Goal: Contribute content: Add original content to the website for others to see

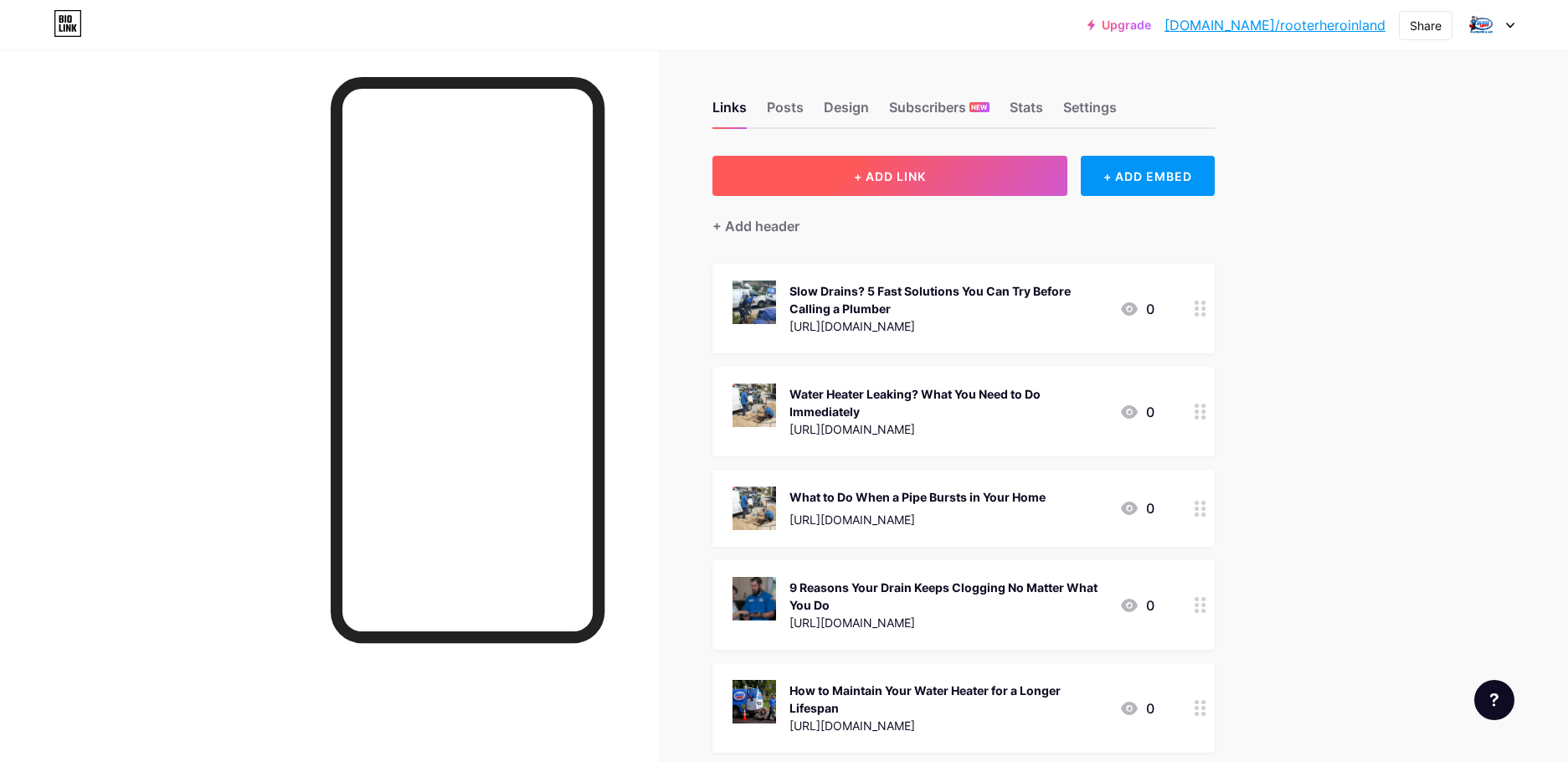
click at [933, 175] on button "+ ADD LINK" at bounding box center [889, 176] width 356 height 40
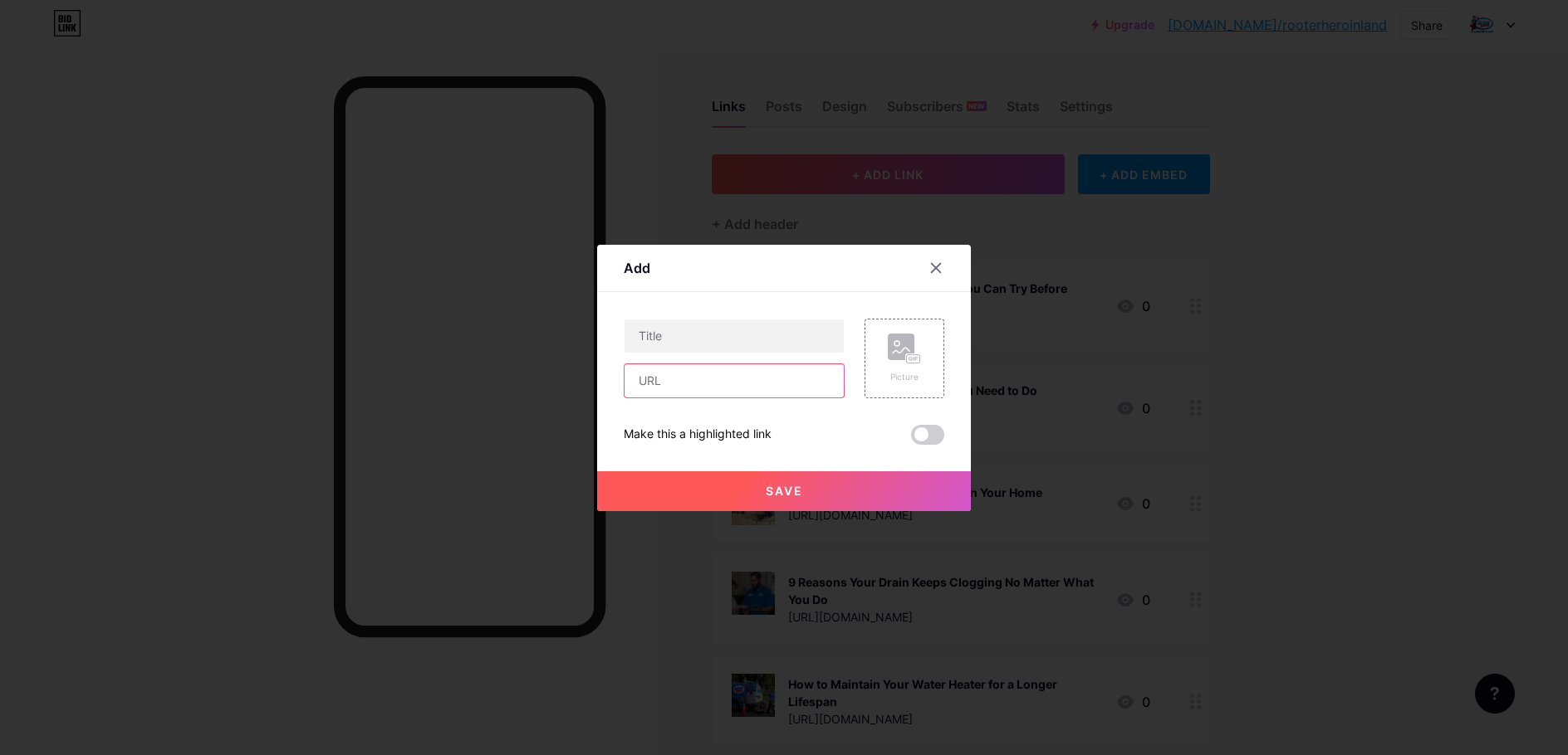
click at [695, 383] on input "text" at bounding box center [733, 381] width 220 height 33
paste input "[URL][DOMAIN_NAME]"
type input "[URL][DOMAIN_NAME]"
click at [716, 334] on input "text" at bounding box center [733, 335] width 220 height 33
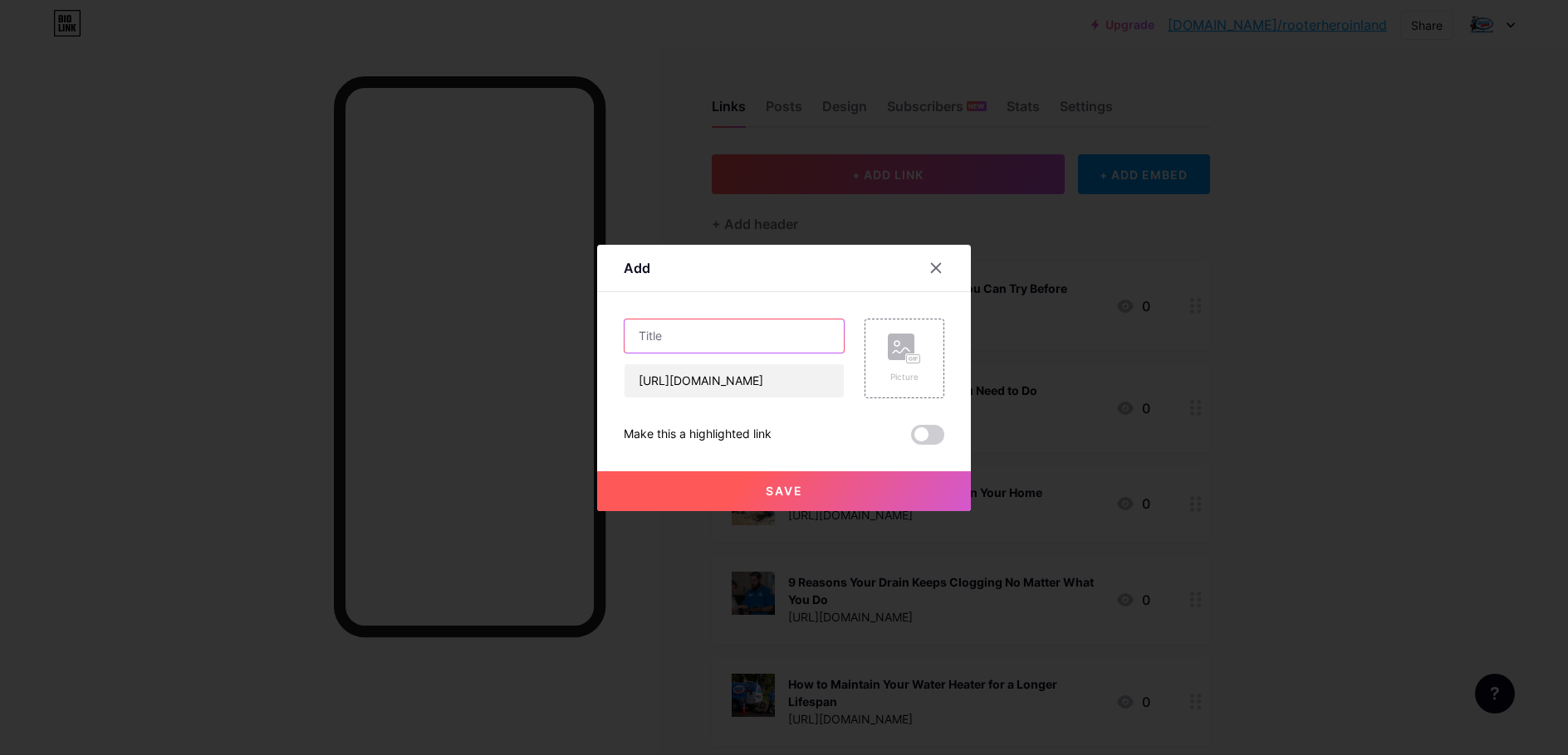
scroll to position [0, 0]
click at [656, 343] on input "text" at bounding box center [733, 335] width 220 height 33
paste input "Why Won’t My Toilet Flush? 7 Common Reasons and Fixes"
type input "Why Won’t My Toilet Flush? 7 Common Reasons and Fixes"
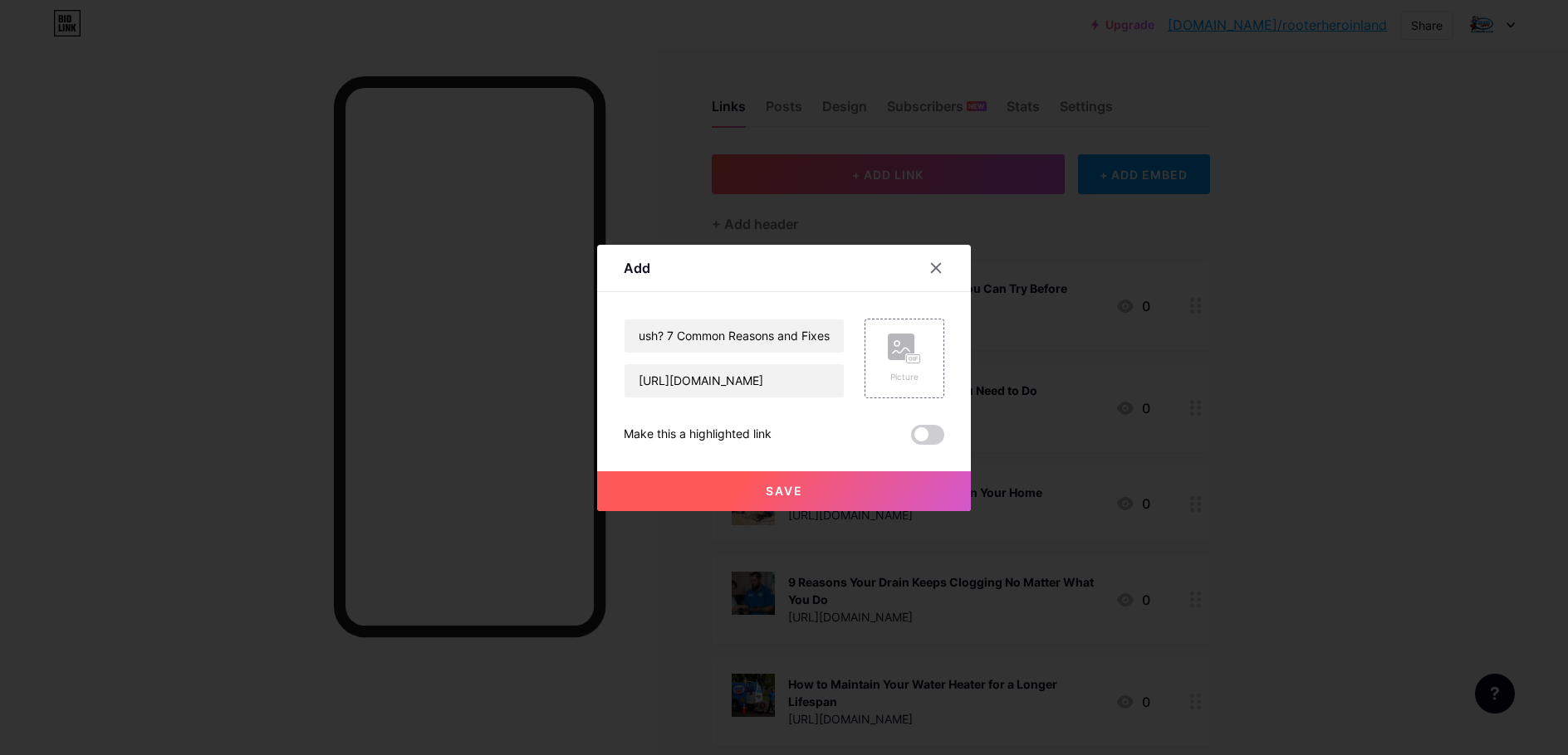
click at [922, 434] on span at bounding box center [928, 434] width 33 height 20
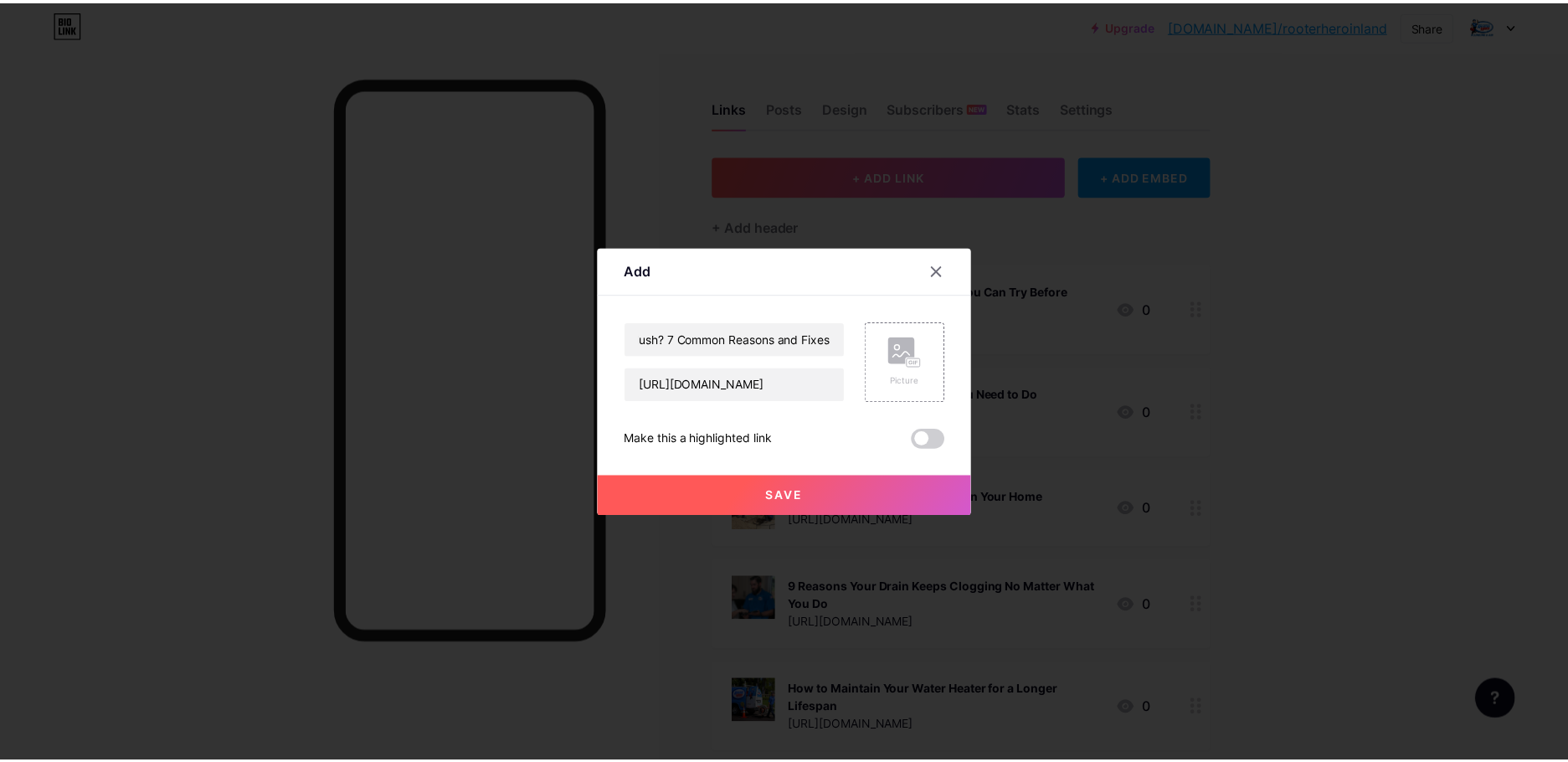
scroll to position [0, 0]
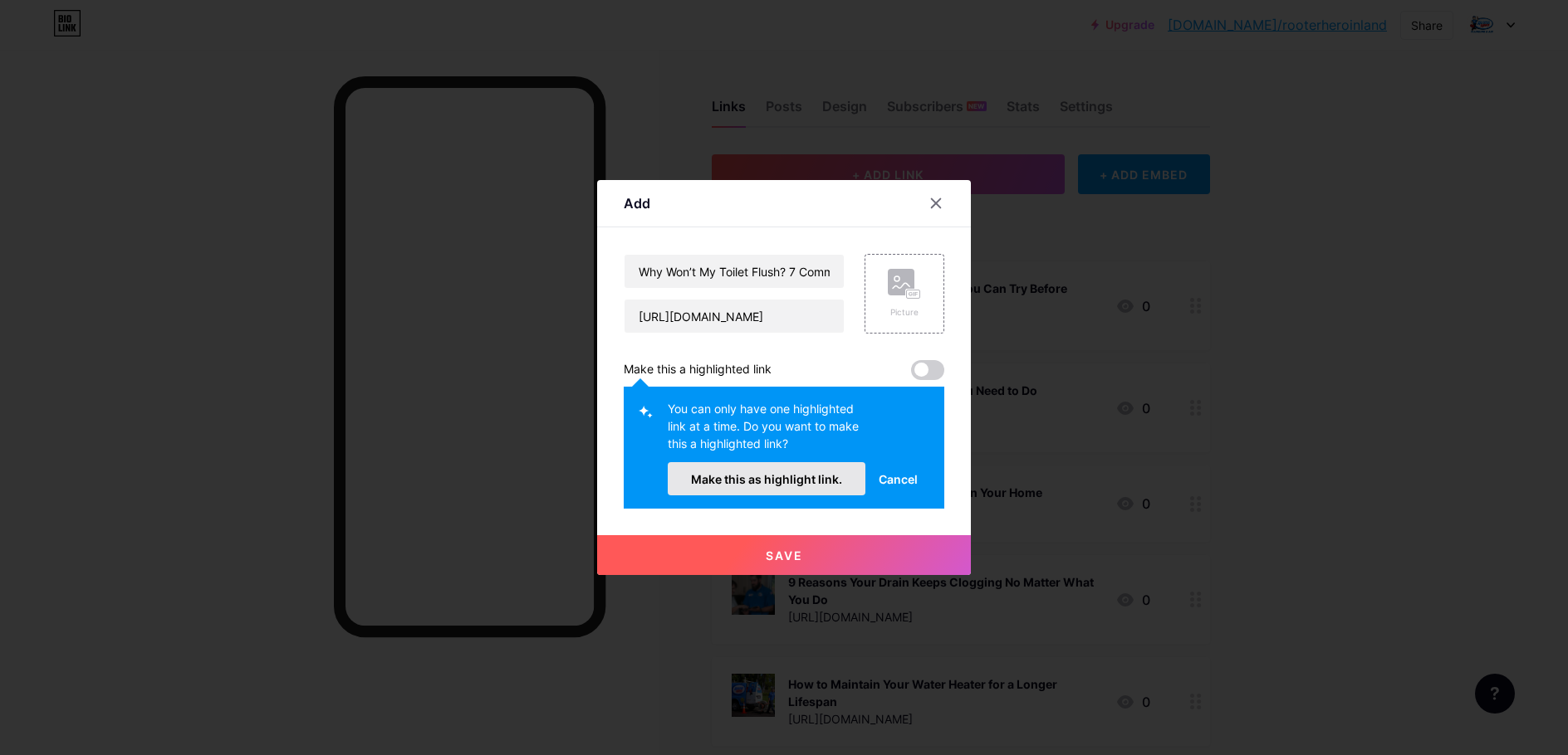
click at [784, 478] on span "Make this as highlight link." at bounding box center [766, 479] width 151 height 15
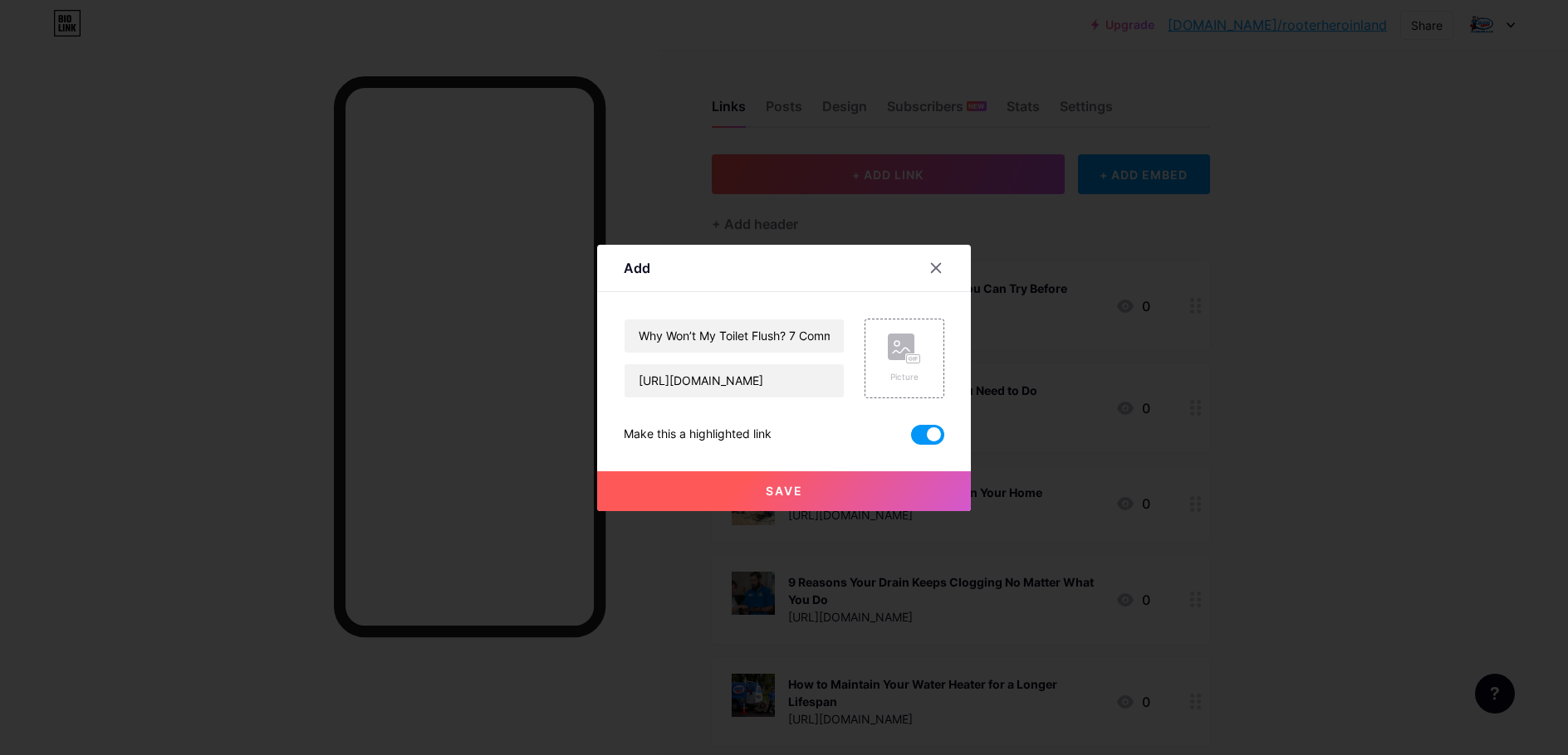
click at [778, 491] on span "Save" at bounding box center [784, 490] width 38 height 15
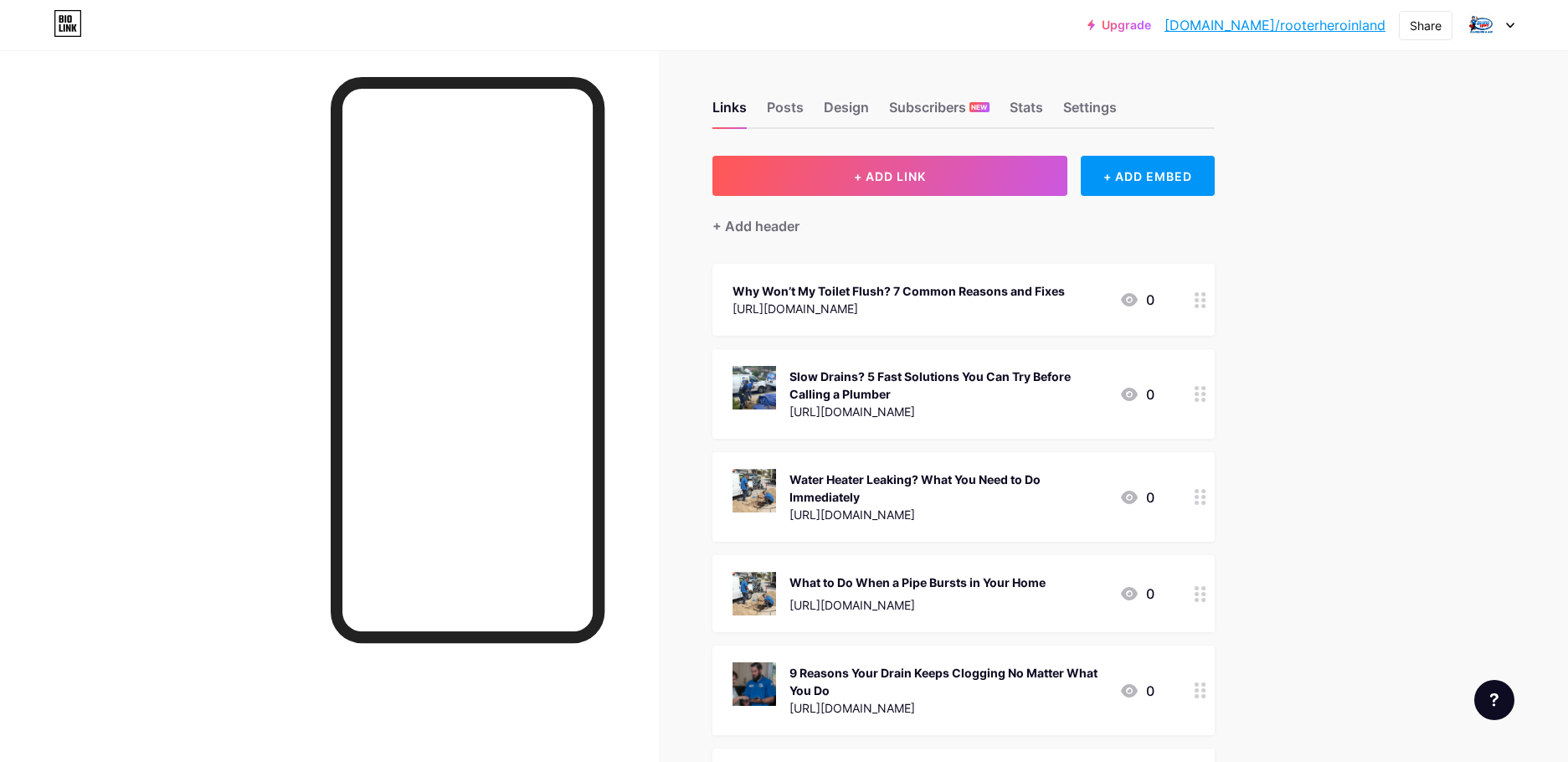
click at [1204, 300] on icon at bounding box center [1200, 301] width 12 height 16
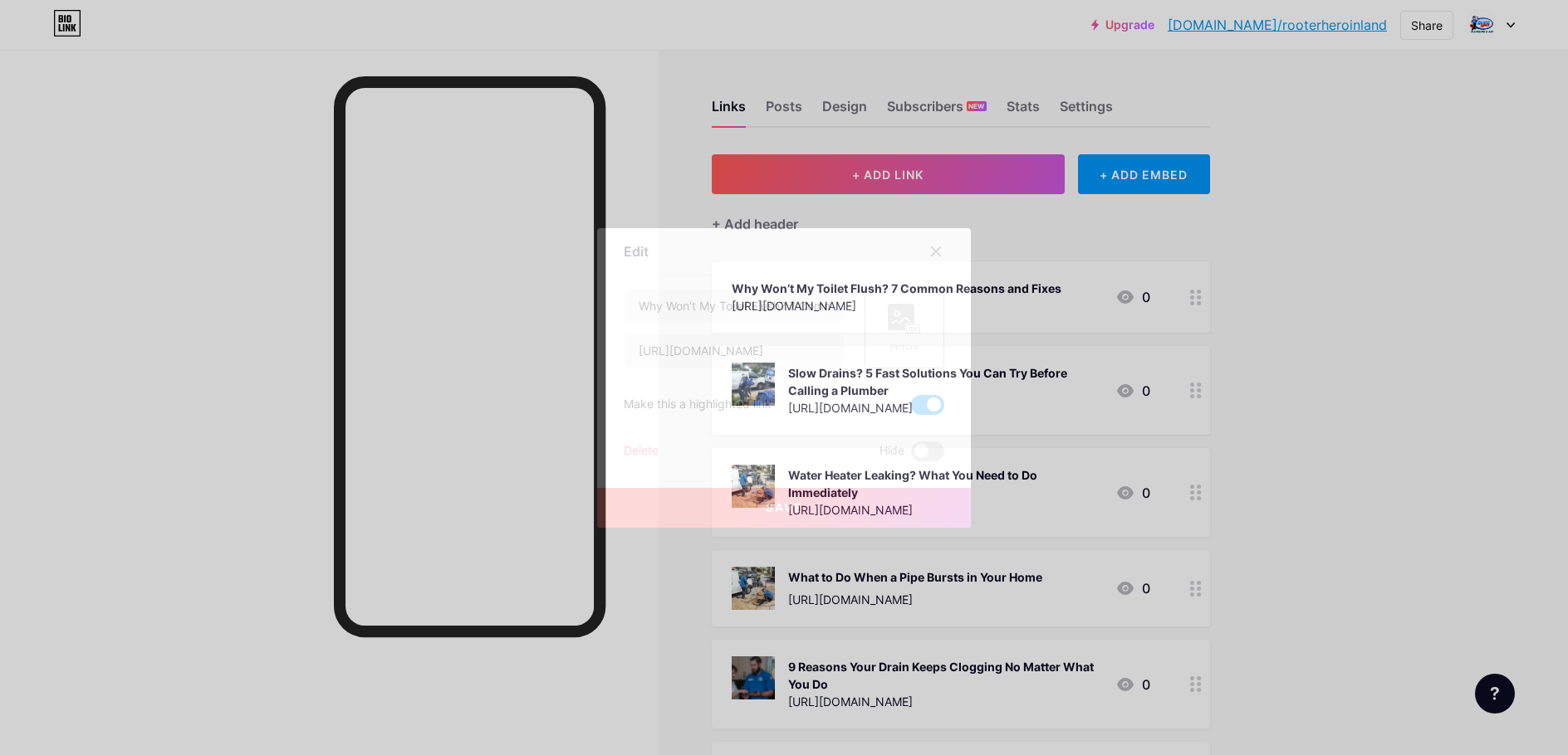
click at [894, 327] on rect at bounding box center [901, 316] width 26 height 26
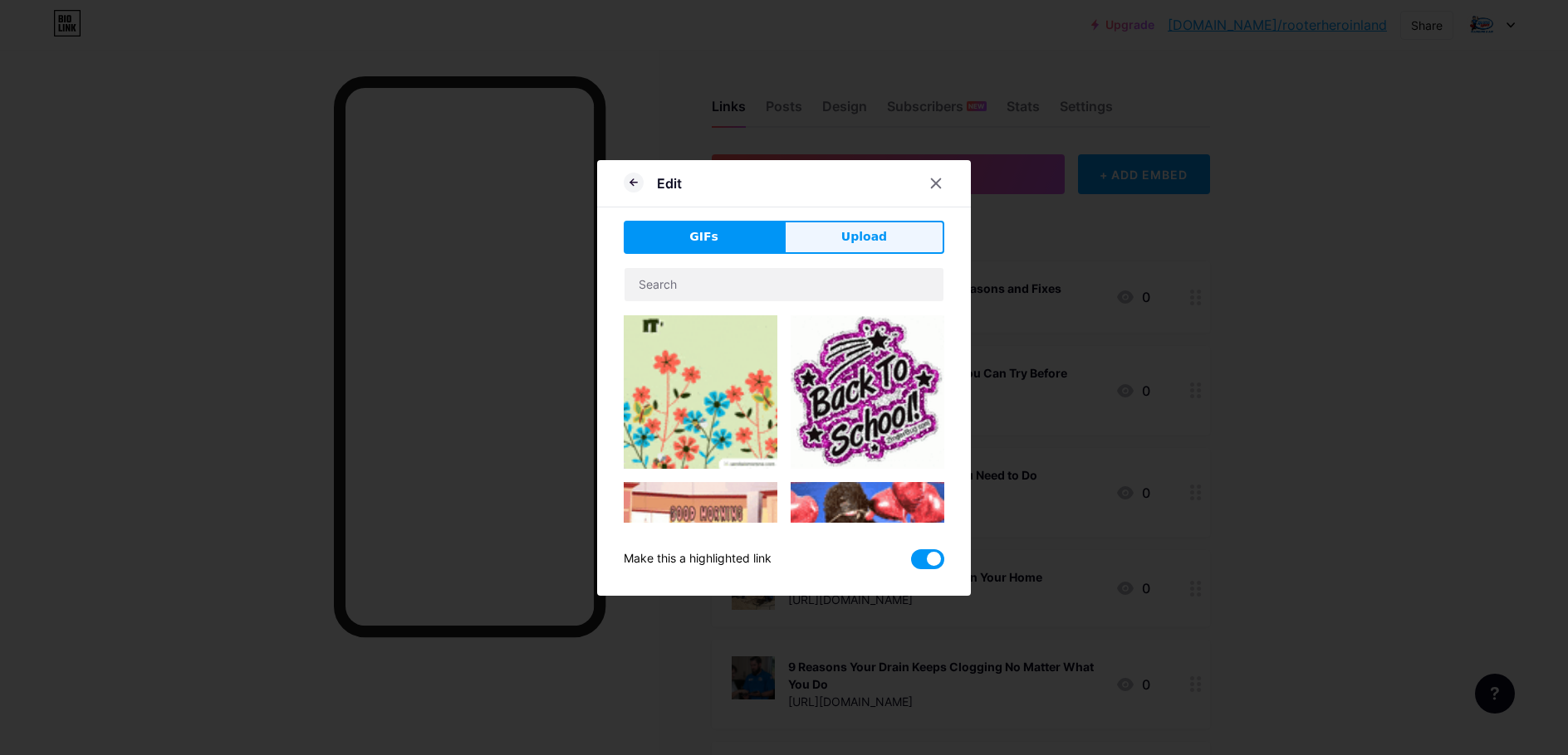
click at [845, 238] on span "Upload" at bounding box center [864, 237] width 45 height 17
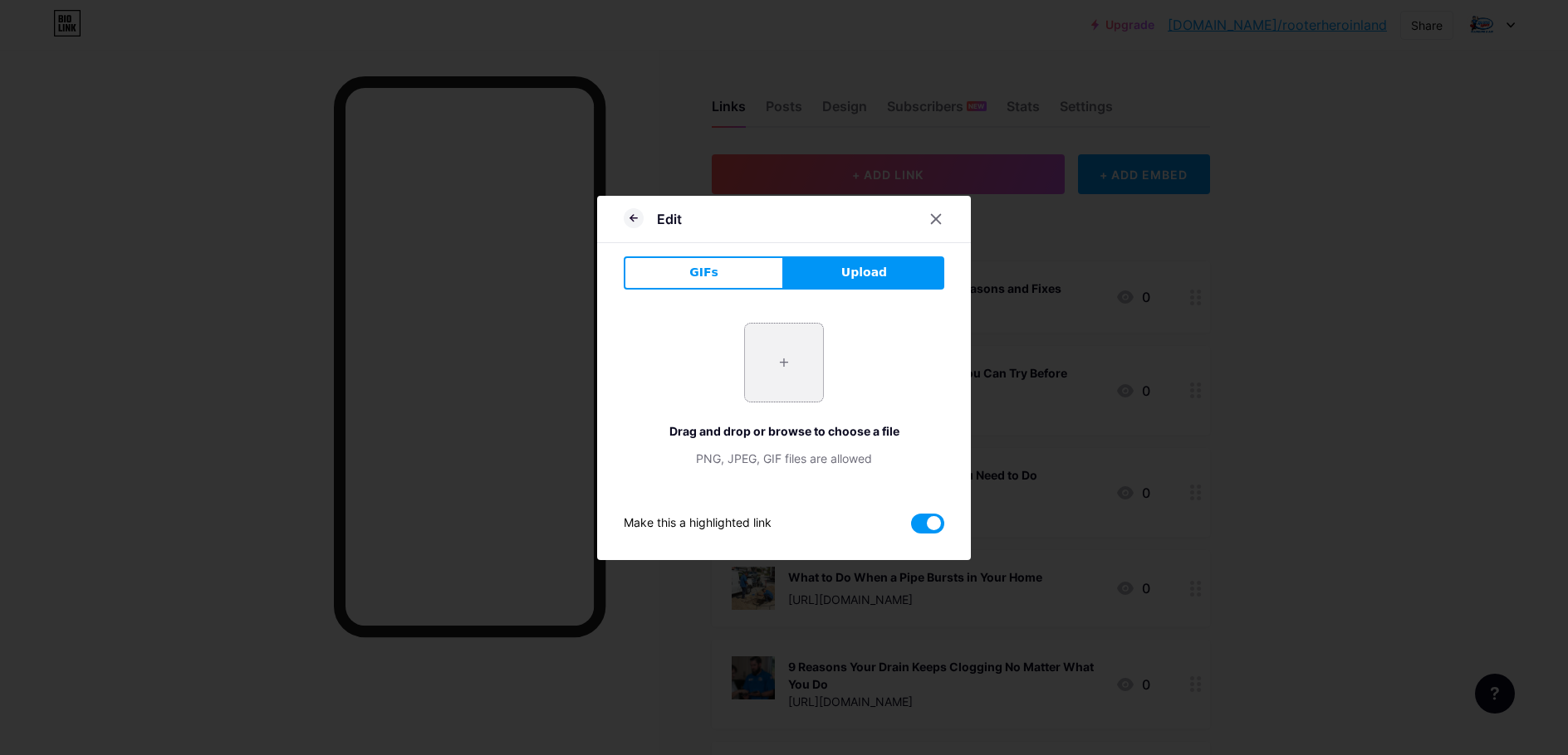
click at [771, 368] on input "file" at bounding box center [784, 363] width 78 height 78
type input "C:\fakepath\15984424001597180575google-1.jpg"
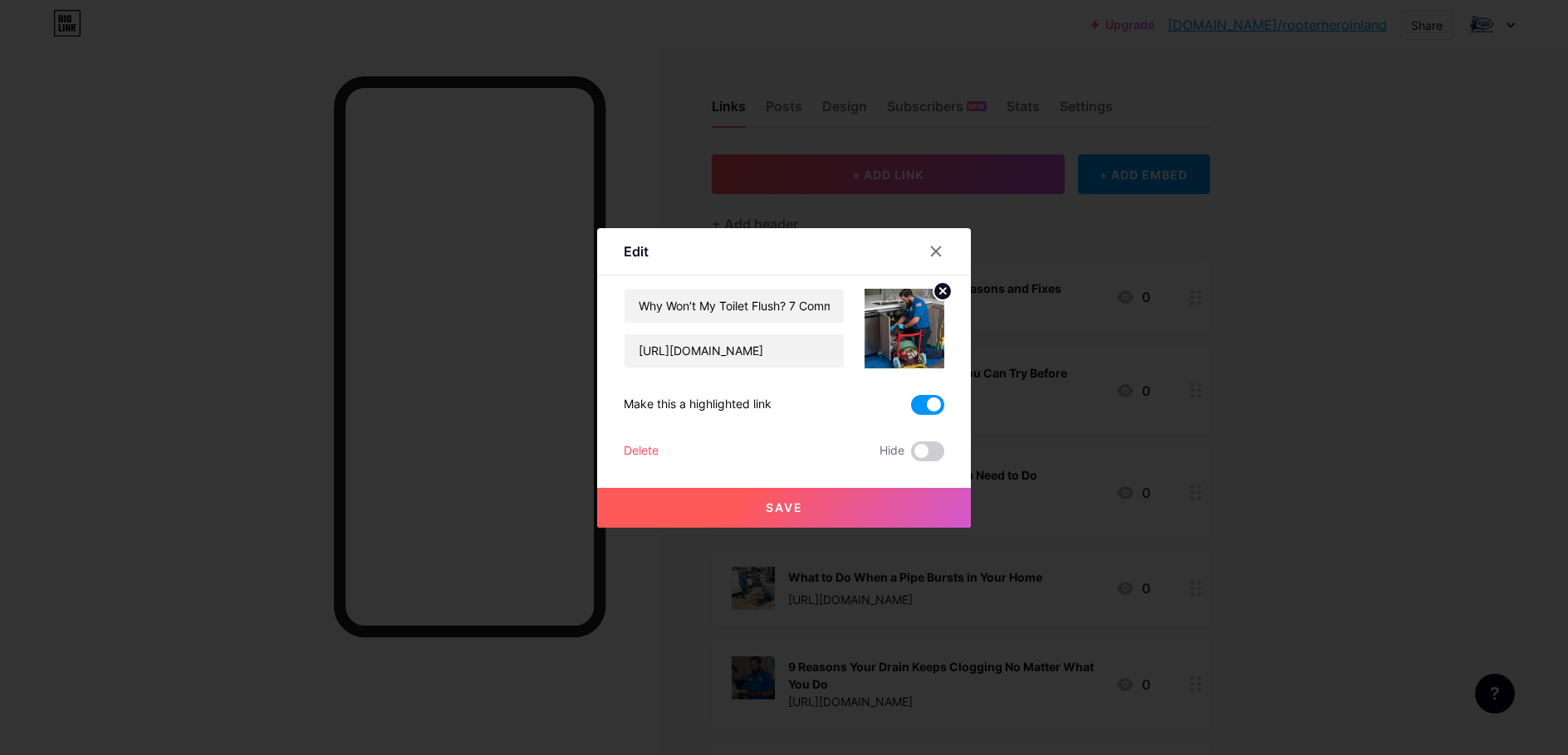
click at [777, 508] on span "Save" at bounding box center [784, 508] width 38 height 15
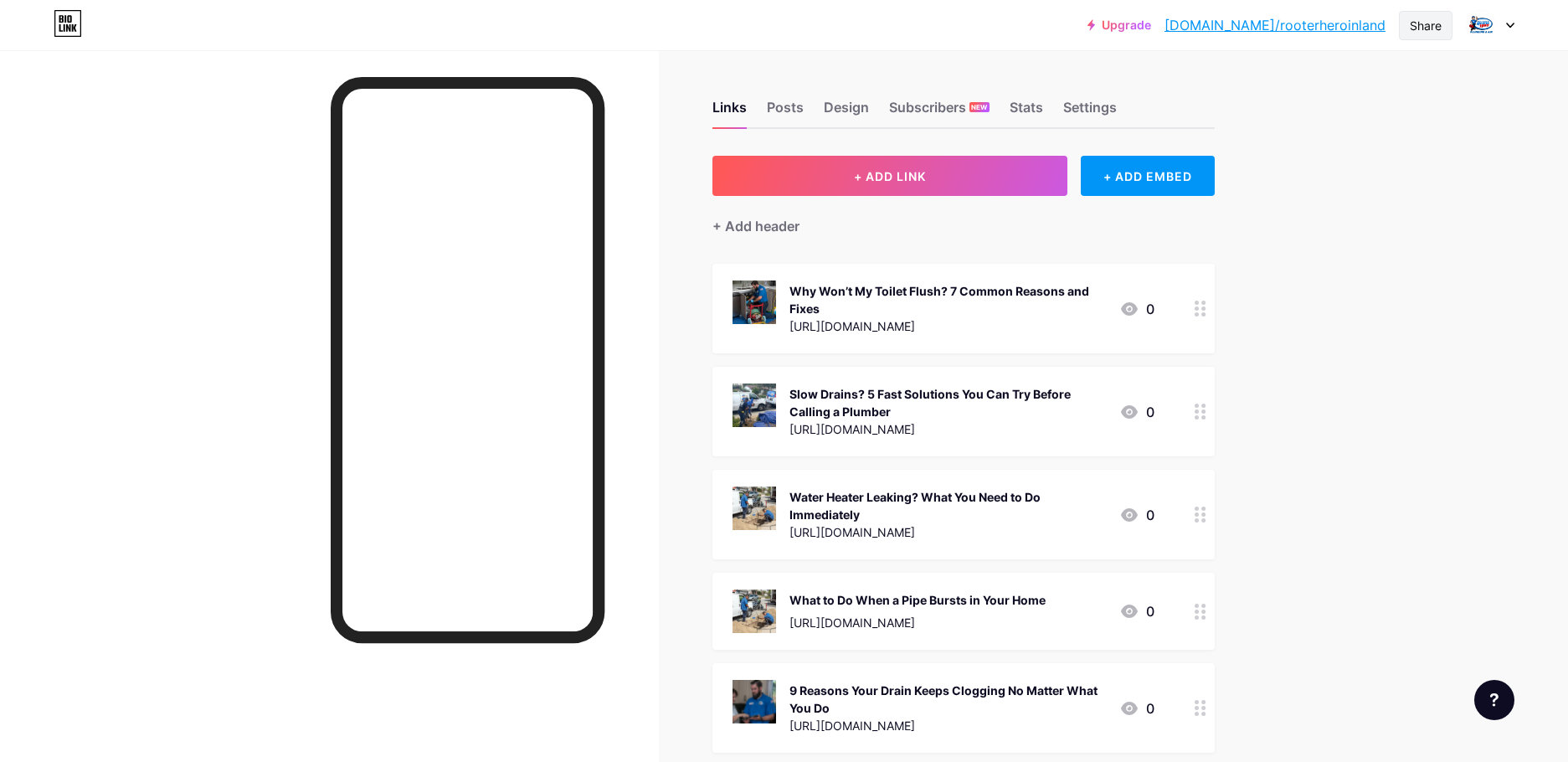
click at [1420, 20] on div "Share" at bounding box center [1425, 25] width 32 height 18
click at [1293, 86] on div "Copy link" at bounding box center [1287, 86] width 62 height 20
